Goal: Task Accomplishment & Management: Use online tool/utility

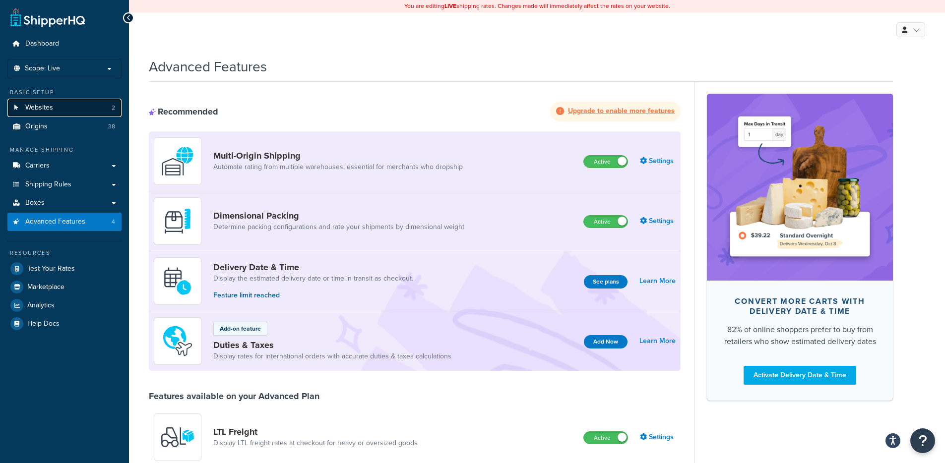
click at [72, 103] on link "Websites 2" at bounding box center [64, 108] width 114 height 18
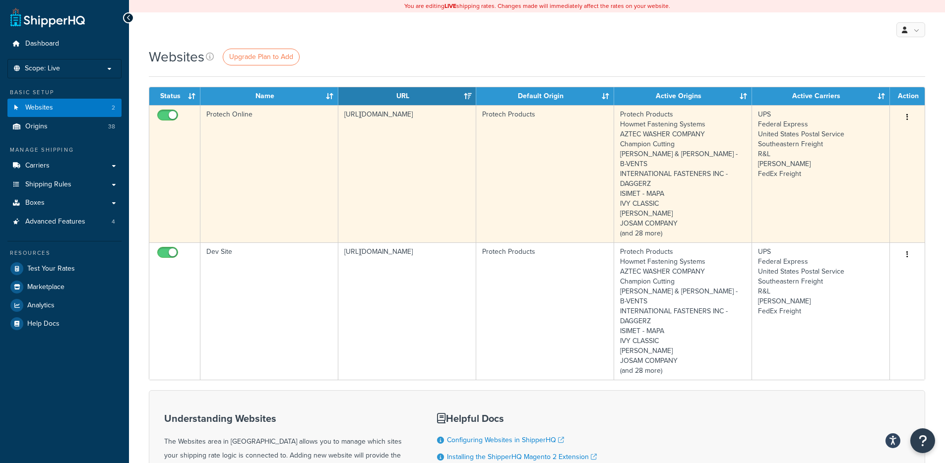
click at [288, 191] on td "Protech Online" at bounding box center [269, 173] width 138 height 137
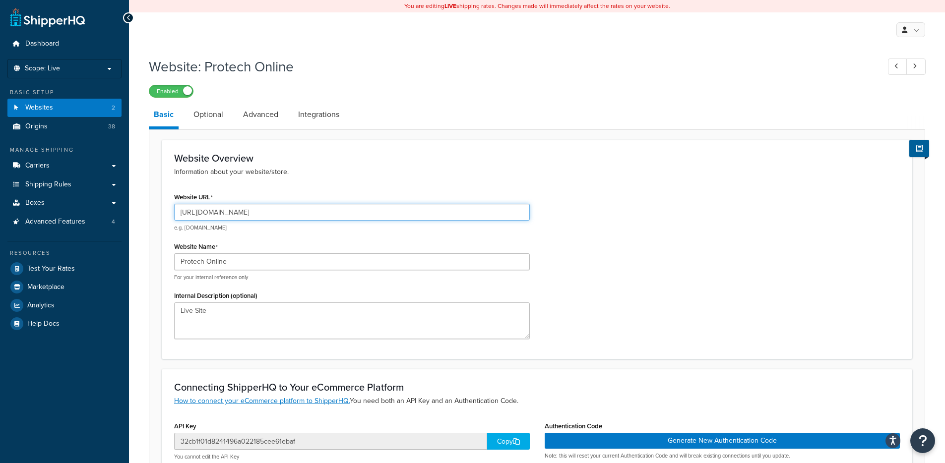
drag, startPoint x: 201, startPoint y: 214, endPoint x: 254, endPoint y: 212, distance: 53.1
click at [254, 212] on input "[URL][DOMAIN_NAME]" at bounding box center [352, 212] width 356 height 17
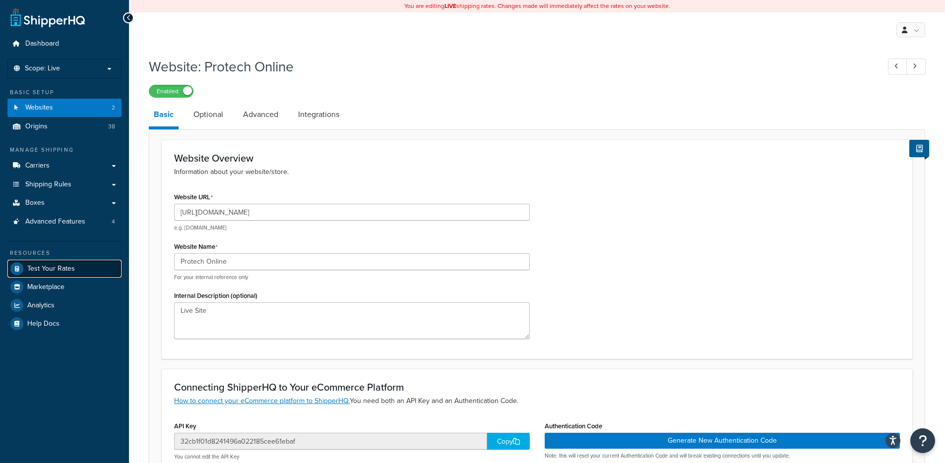
click at [72, 262] on link "Test Your Rates" at bounding box center [64, 269] width 114 height 18
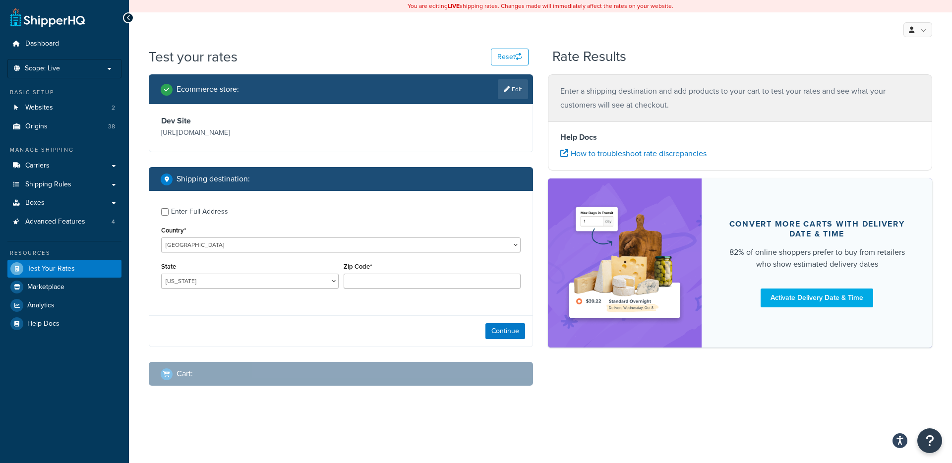
click at [522, 80] on link "Edit" at bounding box center [513, 89] width 30 height 20
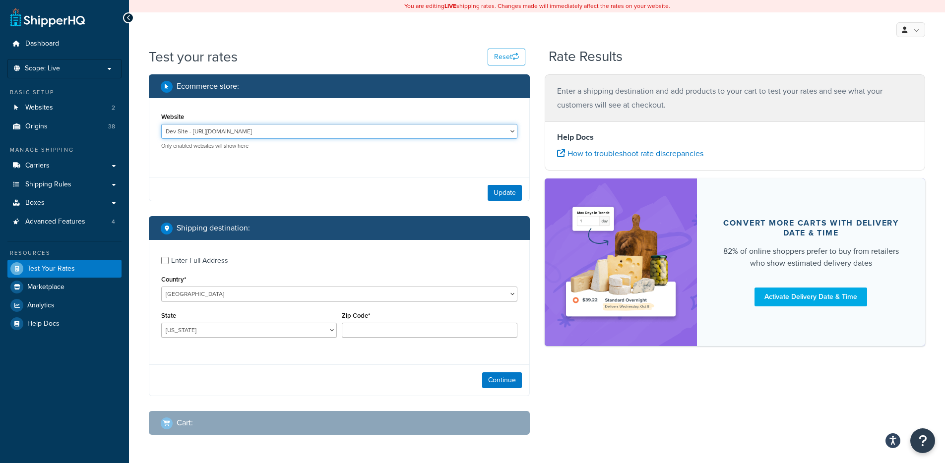
click at [382, 135] on select "Dev Site - [URL][DOMAIN_NAME] Protech Online - [URL][DOMAIN_NAME]" at bounding box center [339, 131] width 356 height 15
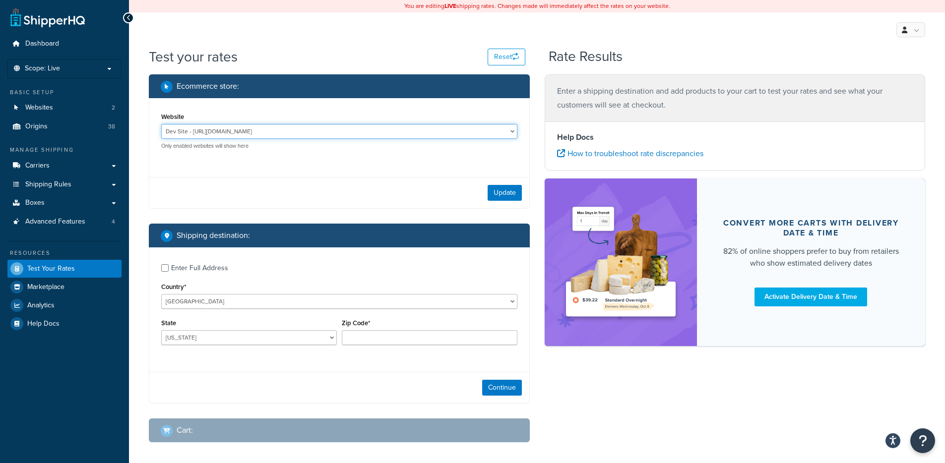
select select "32cb1f01d8241496a022185cee61ebaf"
click at [161, 124] on select "Dev Site - [URL][DOMAIN_NAME] Protech Online - [URL][DOMAIN_NAME]" at bounding box center [339, 131] width 356 height 15
click at [511, 188] on button "Update" at bounding box center [505, 193] width 34 height 16
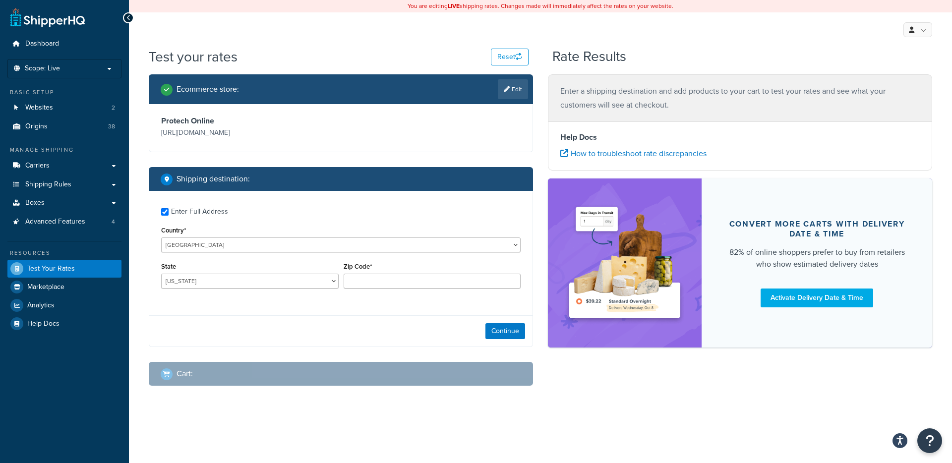
checkbox input "true"
type input "95468"
select select
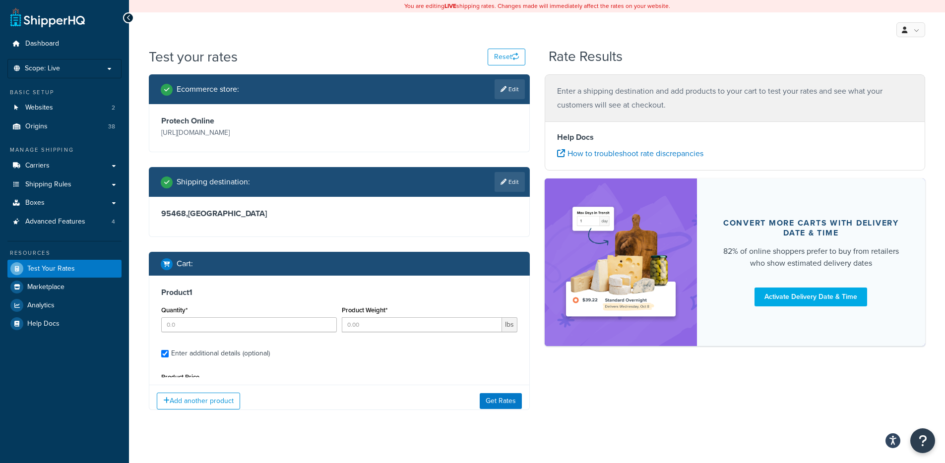
type input "1"
type input "7.000000"
type input "95.89"
type input "4.000000"
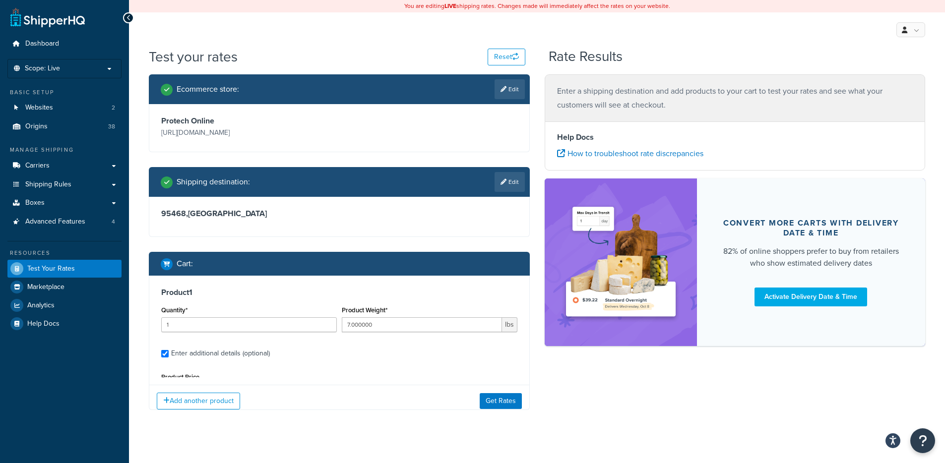
type input "4.000000"
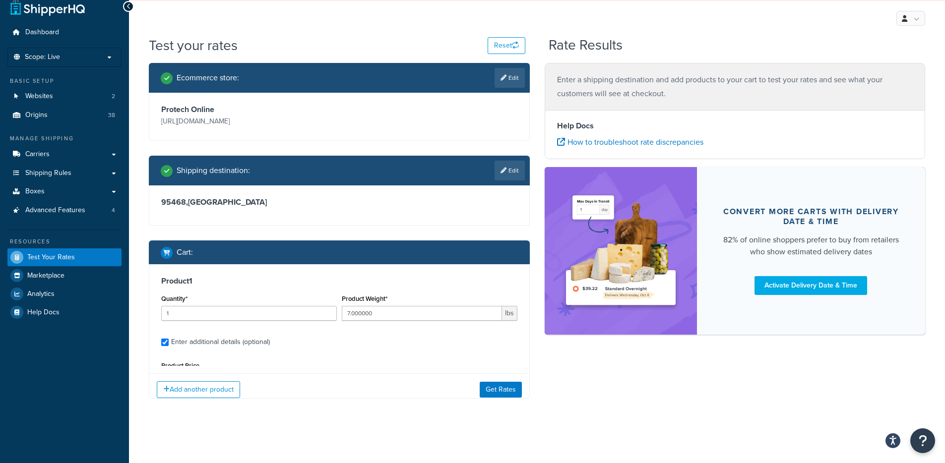
scroll to position [92, 0]
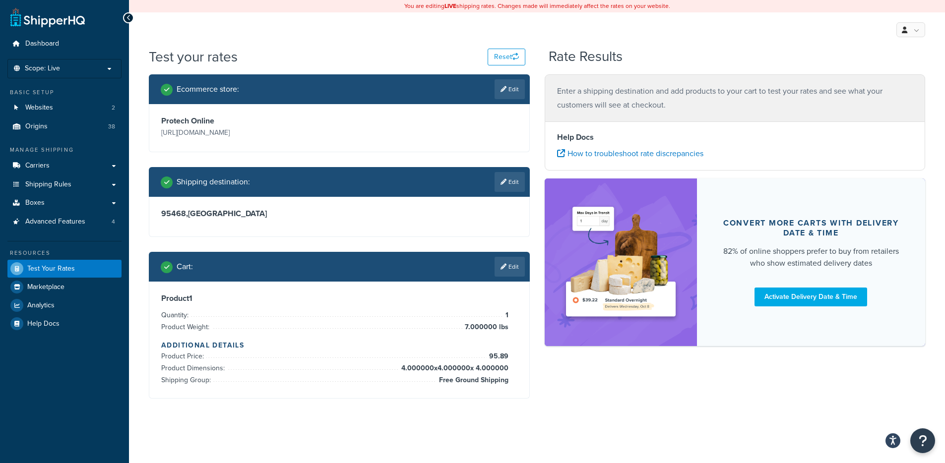
scroll to position [91, 0]
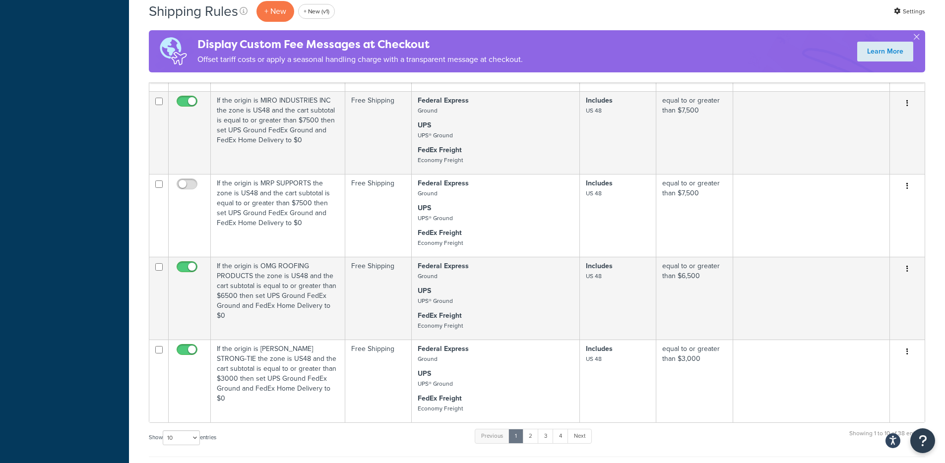
scroll to position [839, 0]
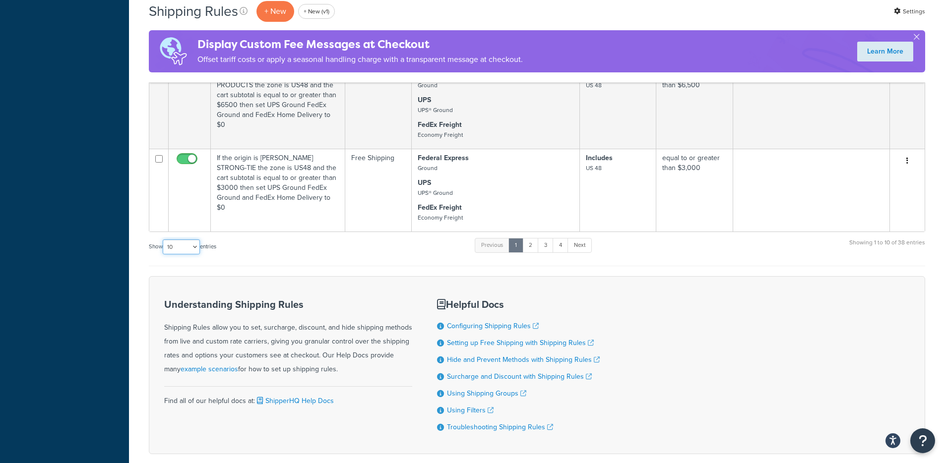
click at [189, 243] on select "10 15 25 50 100 1000" at bounding box center [181, 247] width 37 height 15
select select "50"
click at [164, 240] on select "10 15 25 50 100 1000" at bounding box center [181, 247] width 37 height 15
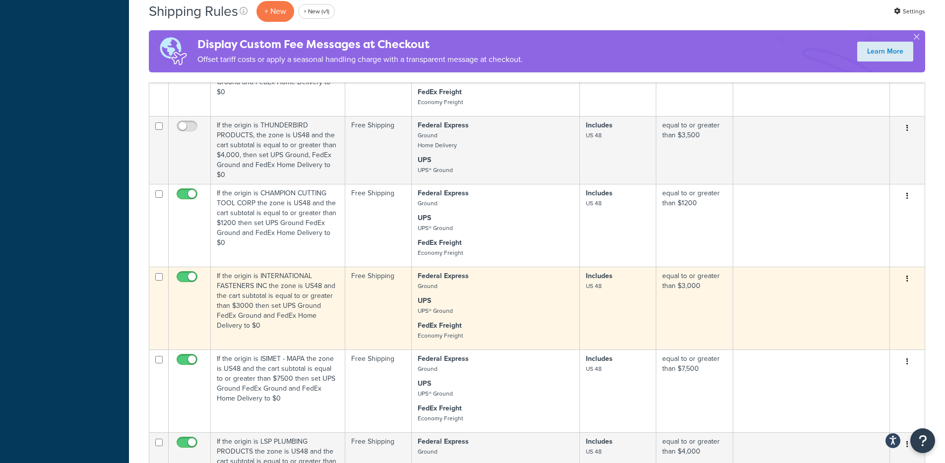
scroll to position [1023, 0]
